Goal: Obtain resource: Obtain resource

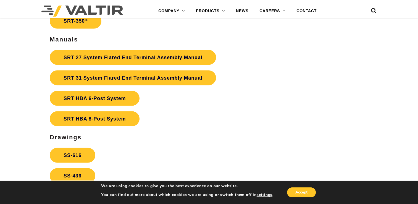
scroll to position [995, 0]
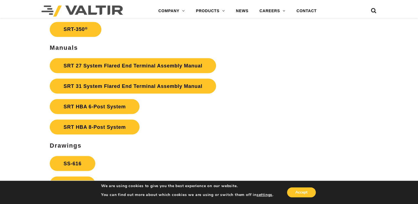
click at [109, 79] on link "SRT 31 System Flared End Terminal Assembly Manual" at bounding box center [133, 86] width 166 height 15
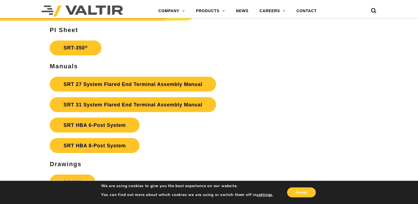
scroll to position [968, 0]
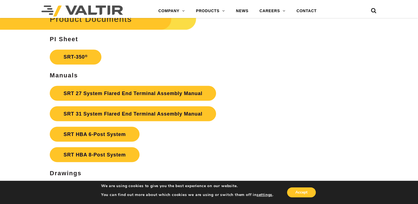
click at [78, 52] on link "SRT-350 ®" at bounding box center [76, 56] width 52 height 15
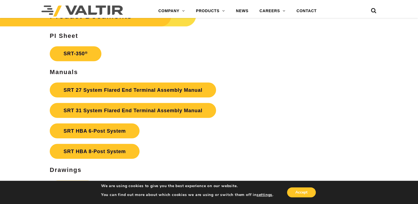
scroll to position [940, 0]
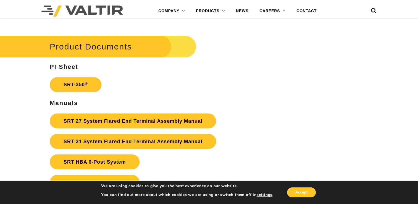
click at [102, 116] on link "SRT 27 System Flared End Terminal Assembly Manual" at bounding box center [133, 120] width 166 height 15
click at [92, 134] on link "SRT 31 System Flared End Terminal Assembly Manual" at bounding box center [133, 141] width 166 height 15
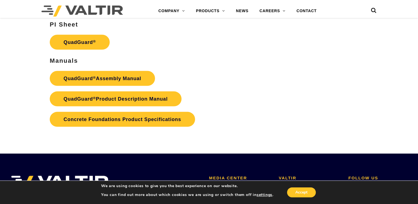
scroll to position [1108, 0]
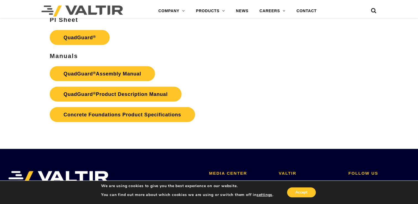
click at [124, 72] on link "QuadGuard ® Assembly Manual" at bounding box center [102, 73] width 105 height 15
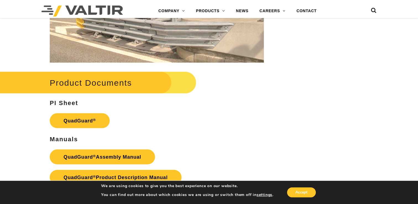
scroll to position [1108, 0]
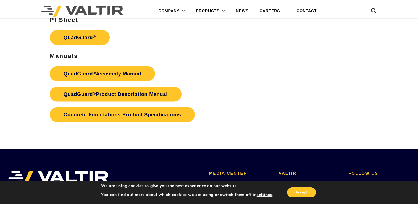
click at [118, 95] on link "QuadGuard ® Product Description Manual" at bounding box center [116, 94] width 132 height 15
